Goal: Task Accomplishment & Management: Use online tool/utility

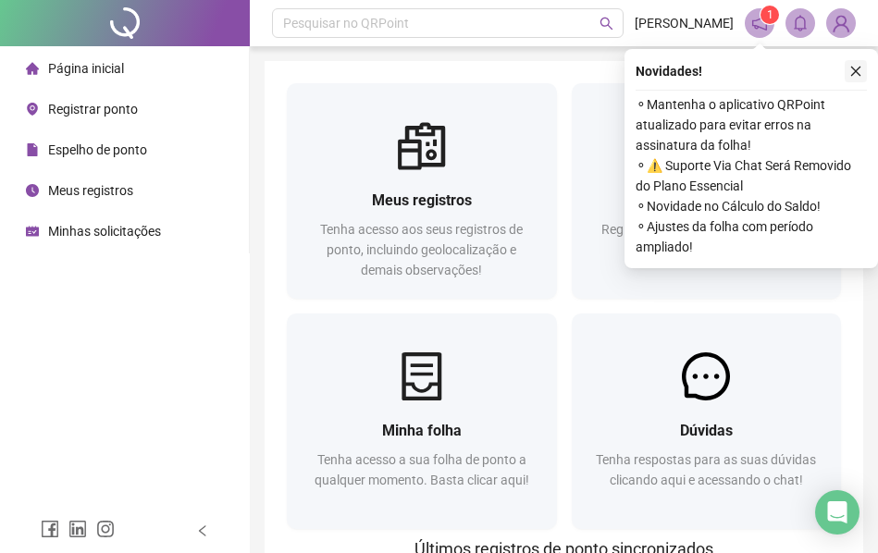
click at [856, 68] on icon "close" at bounding box center [855, 71] width 13 height 13
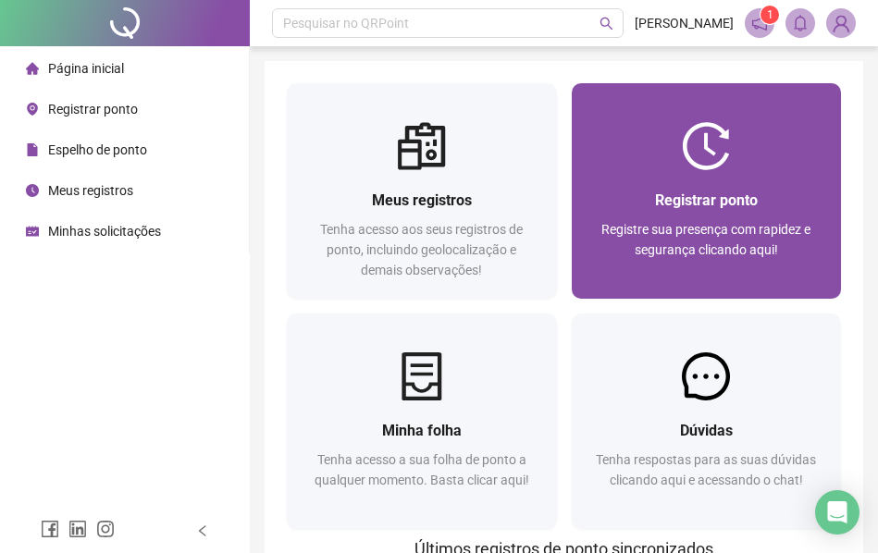
click at [603, 192] on div "Registrar ponto" at bounding box center [707, 200] width 226 height 23
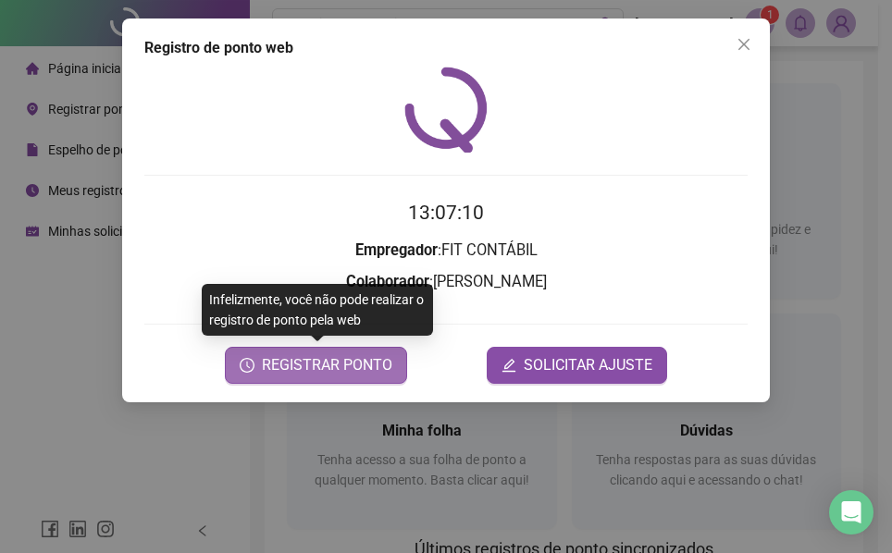
click at [320, 360] on span "REGISTRAR PONTO" at bounding box center [327, 365] width 130 height 22
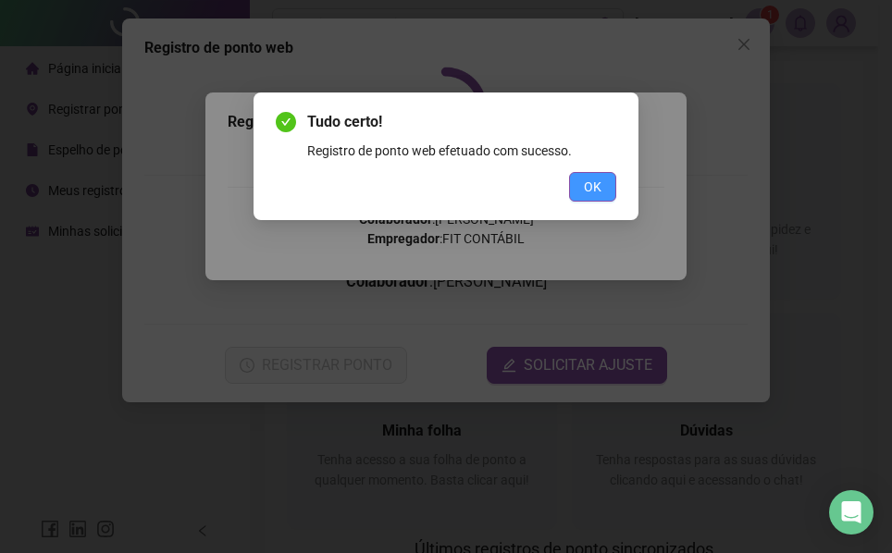
click at [602, 178] on button "OK" at bounding box center [592, 187] width 47 height 30
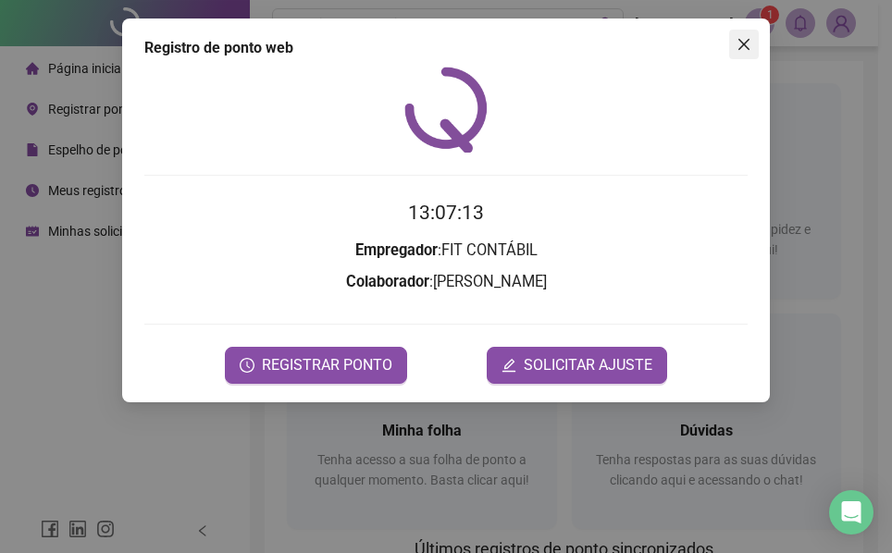
click at [752, 39] on span "Close" at bounding box center [744, 44] width 30 height 15
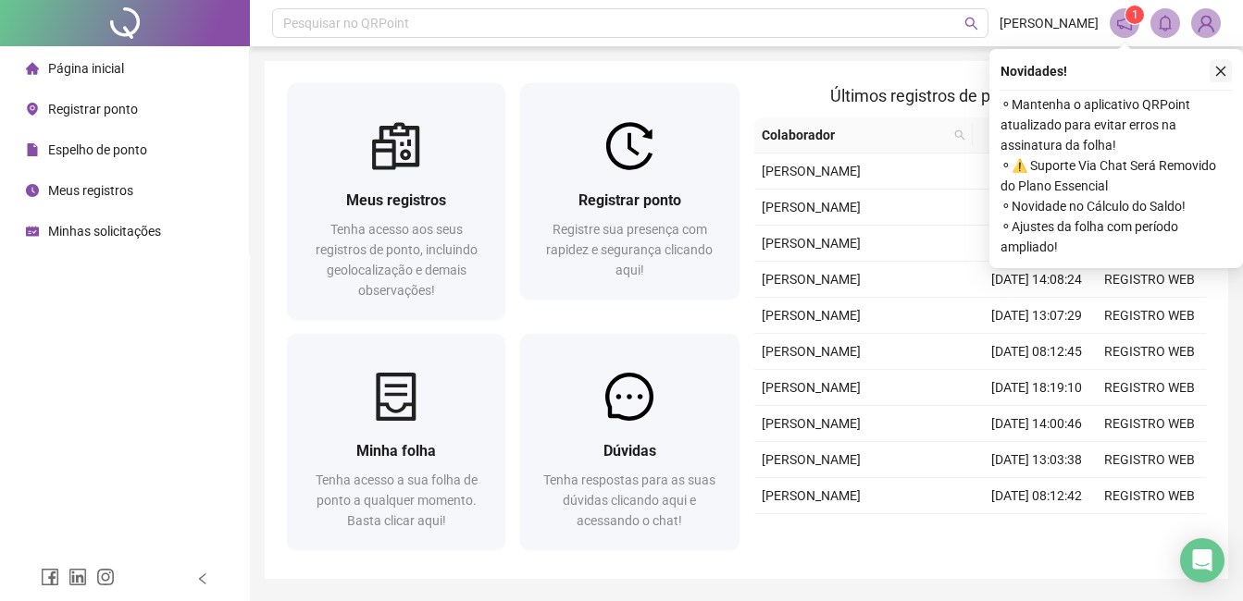
click at [1222, 69] on icon "close" at bounding box center [1221, 72] width 10 height 10
